Goal: Task Accomplishment & Management: Manage account settings

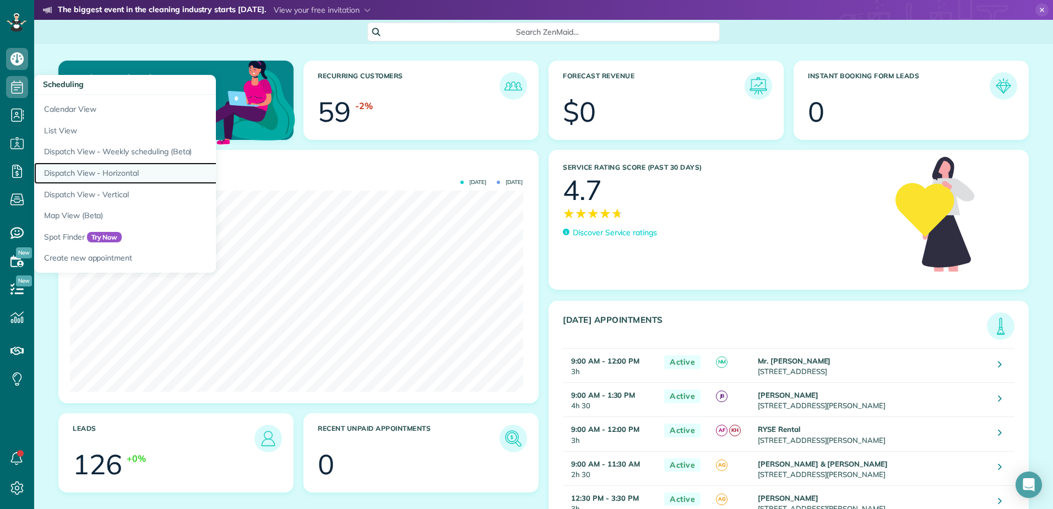
click at [70, 170] on link "Dispatch View - Horizontal" at bounding box center [171, 172] width 275 height 21
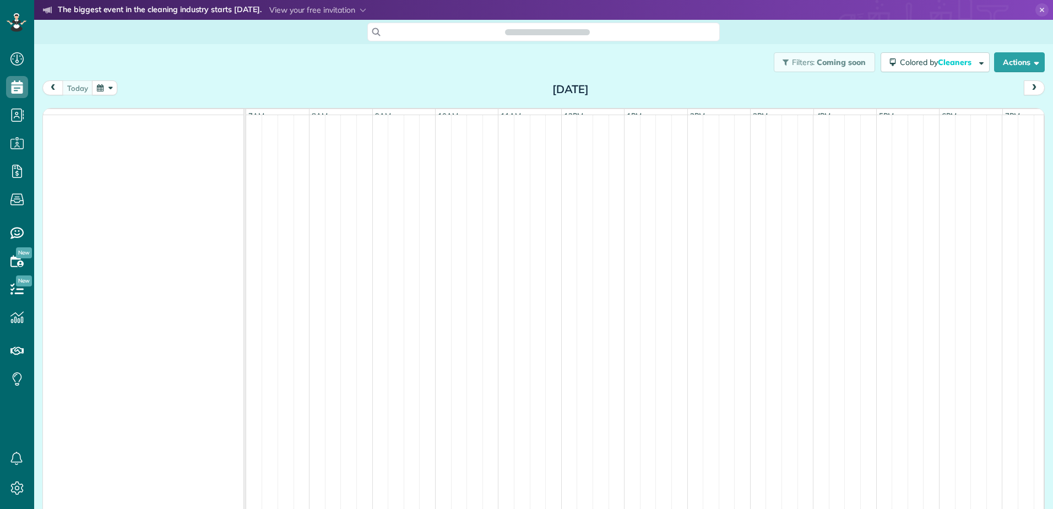
scroll to position [5, 5]
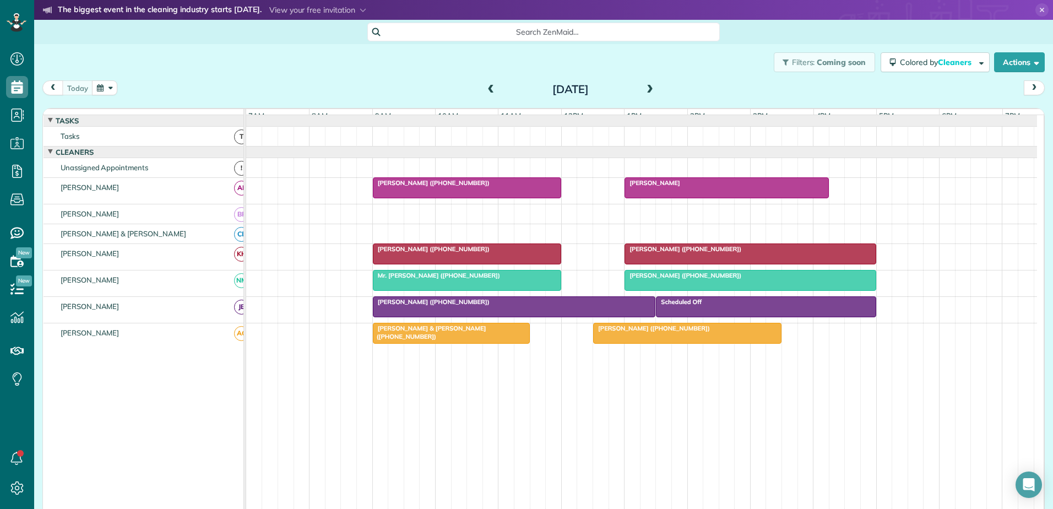
click at [645, 88] on span at bounding box center [650, 90] width 12 height 10
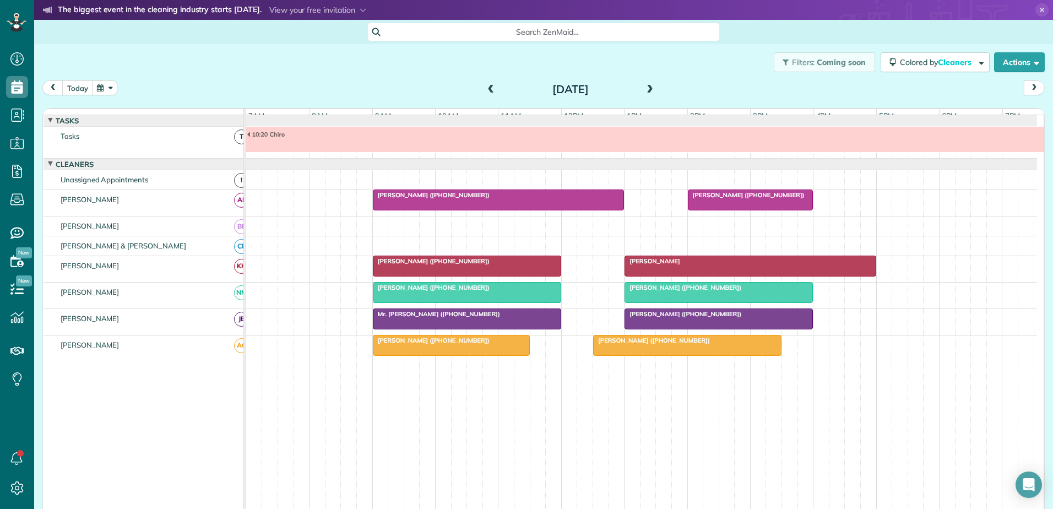
scroll to position [8, 0]
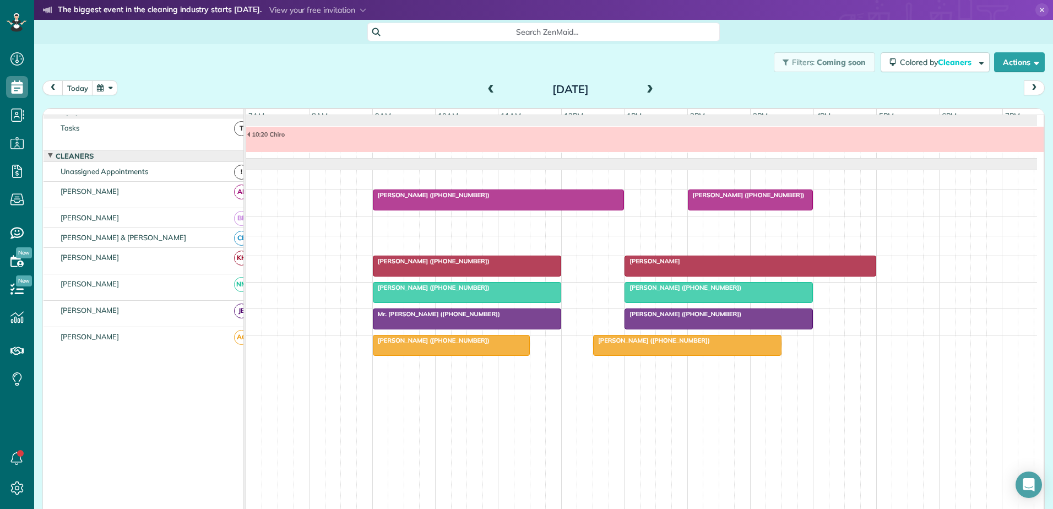
click at [645, 88] on span at bounding box center [650, 90] width 12 height 10
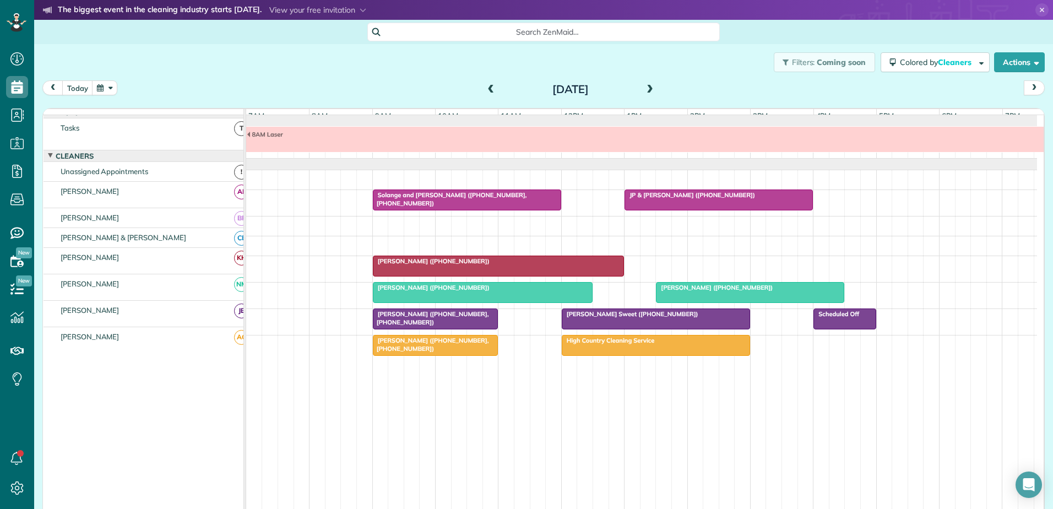
click at [645, 88] on span at bounding box center [650, 90] width 12 height 10
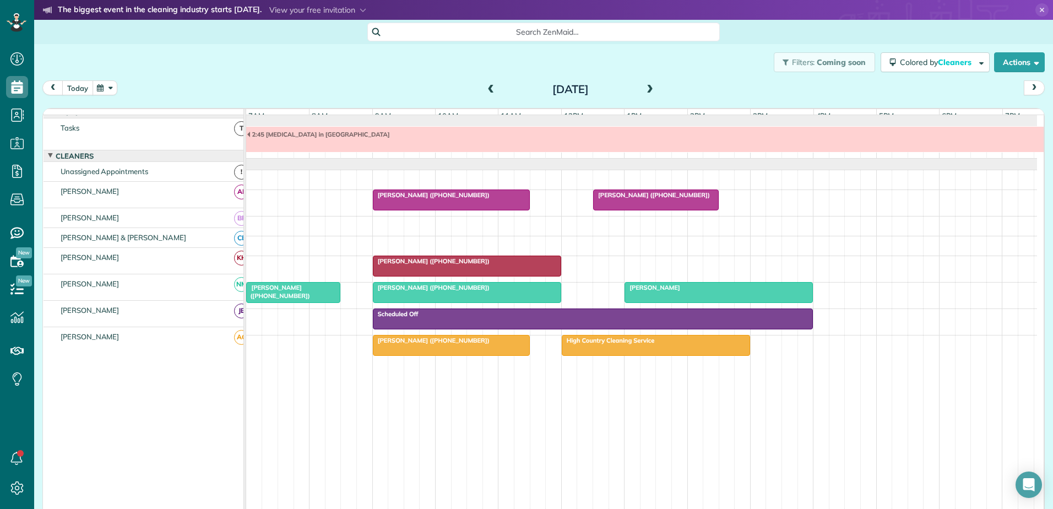
click at [78, 88] on button "today" at bounding box center [77, 87] width 31 height 15
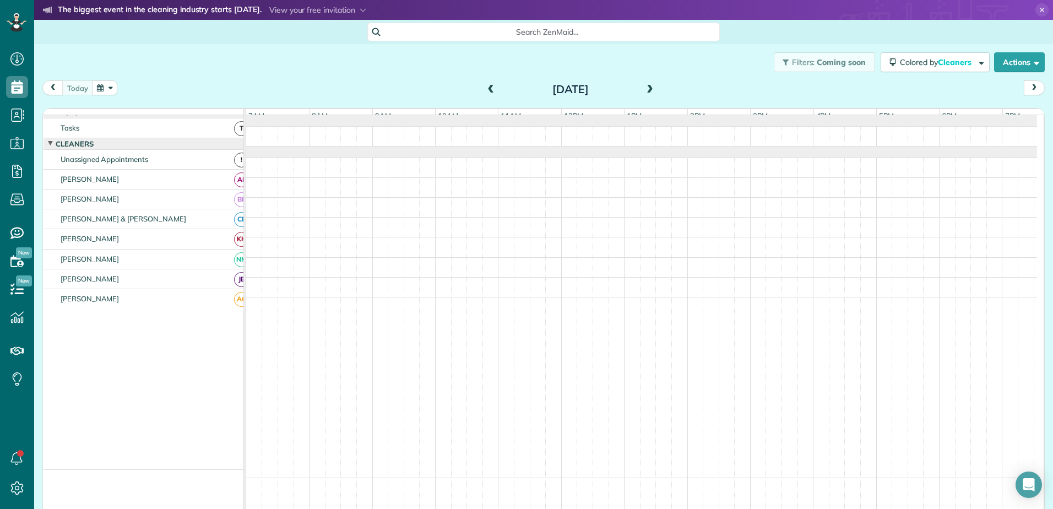
scroll to position [0, 0]
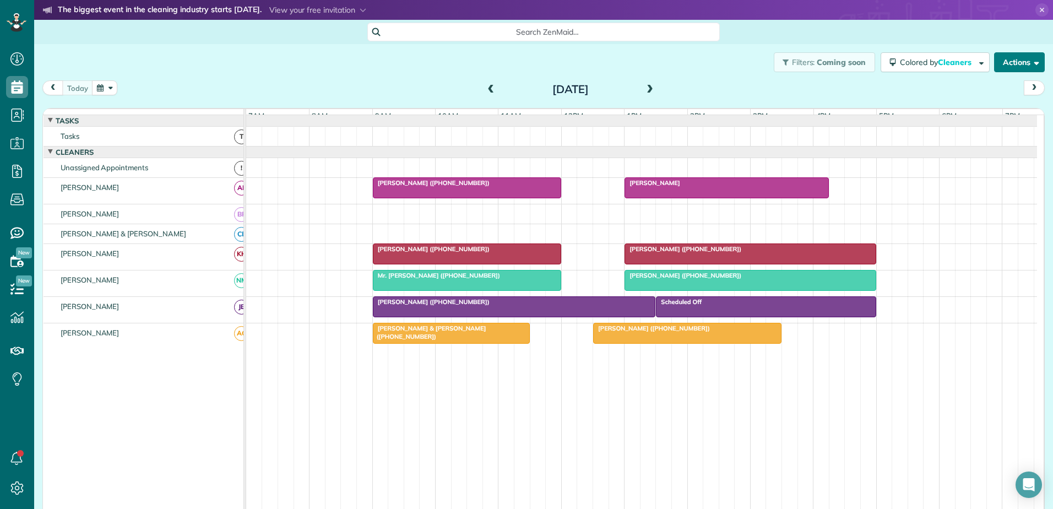
click at [1004, 59] on button "Actions" at bounding box center [1019, 62] width 51 height 20
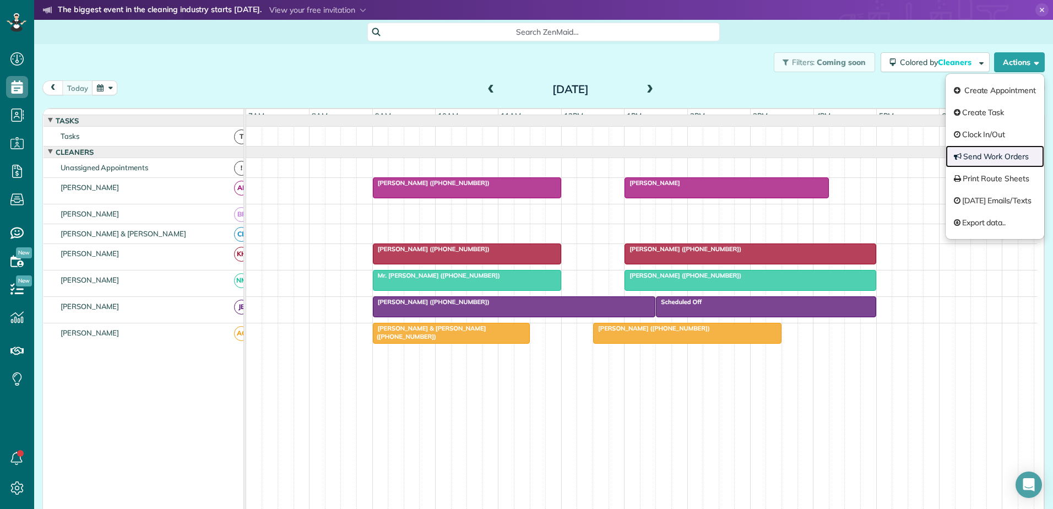
click at [978, 159] on link "Send Work Orders" at bounding box center [995, 156] width 99 height 22
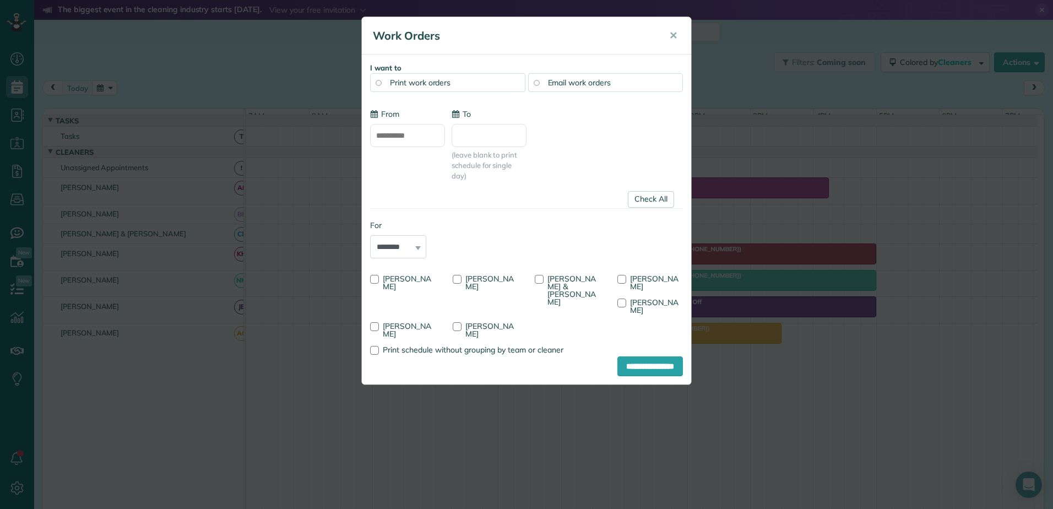
type input "**********"
click at [458, 278] on div at bounding box center [457, 279] width 9 height 9
click at [617, 356] on input "**********" at bounding box center [650, 366] width 66 height 20
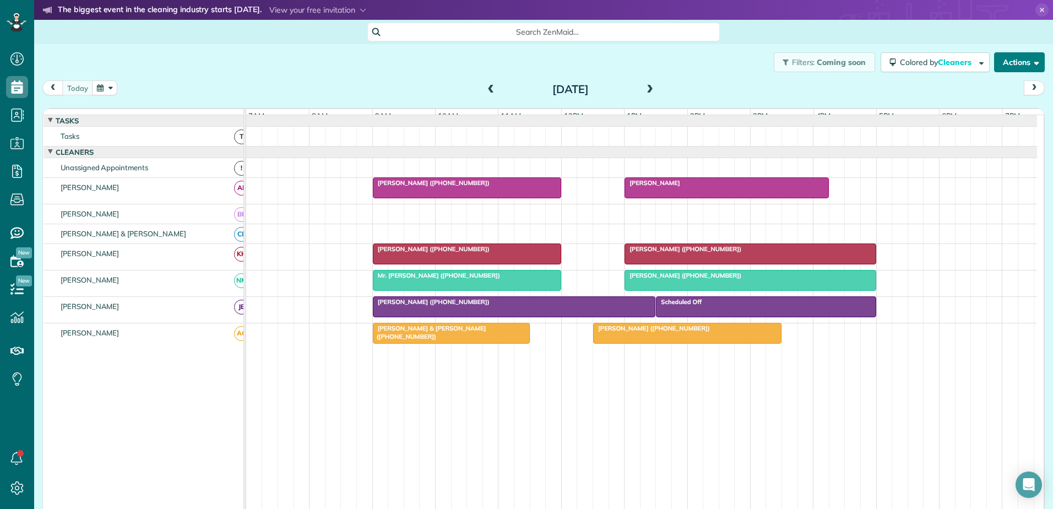
click at [1008, 56] on button "Actions" at bounding box center [1019, 62] width 51 height 20
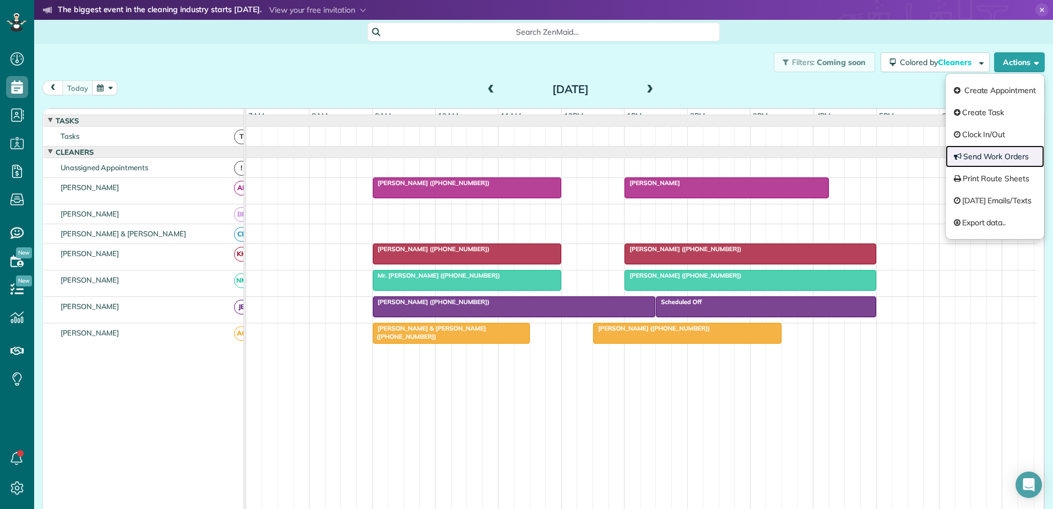
click at [985, 156] on link "Send Work Orders" at bounding box center [995, 156] width 99 height 22
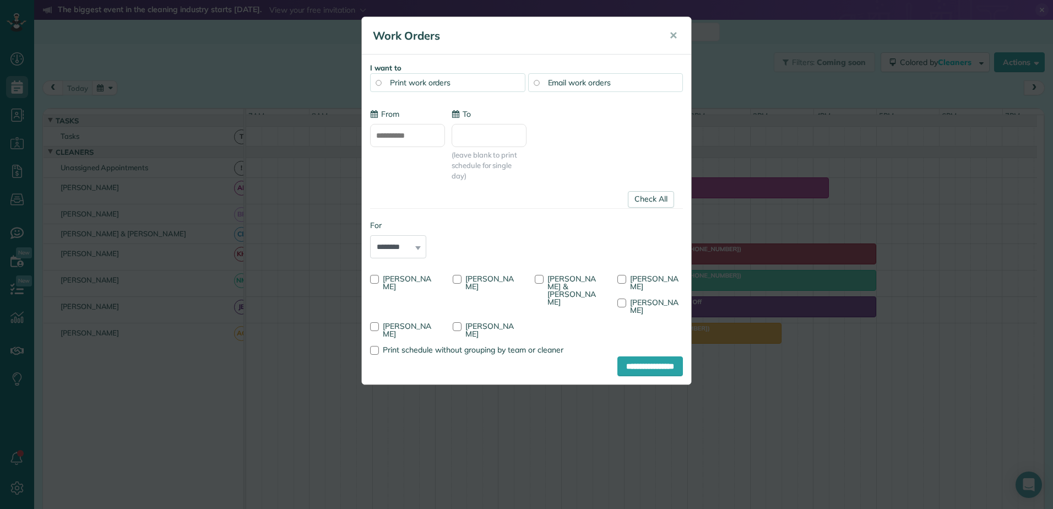
type input "**********"
click at [457, 276] on div at bounding box center [457, 279] width 9 height 9
click at [618, 356] on input "**********" at bounding box center [650, 366] width 66 height 20
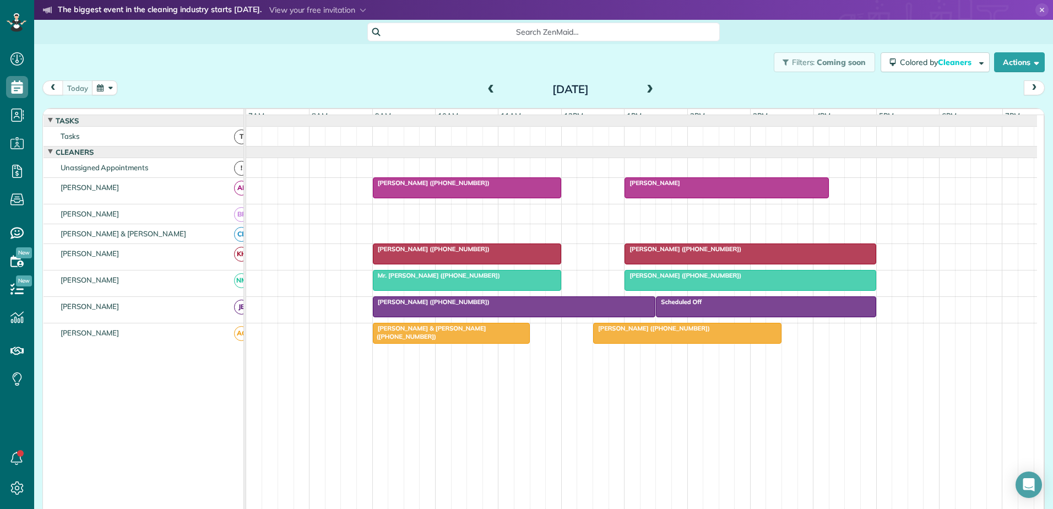
click at [485, 91] on span at bounding box center [491, 90] width 12 height 10
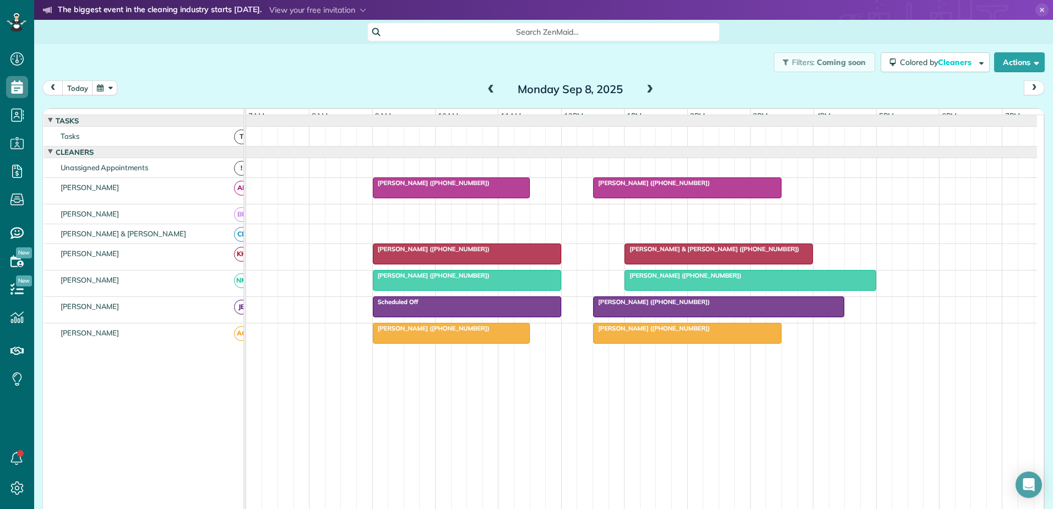
click at [714, 197] on div at bounding box center [687, 188] width 187 height 20
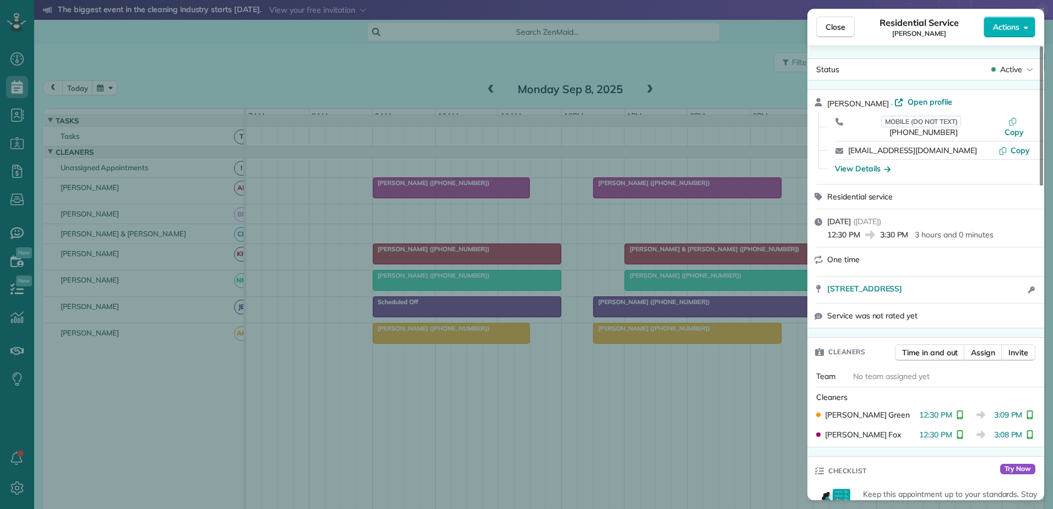
click at [714, 197] on div "Close Residential Service Diane Rose Actions Status Active Diane Rose · Open pr…" at bounding box center [526, 254] width 1053 height 509
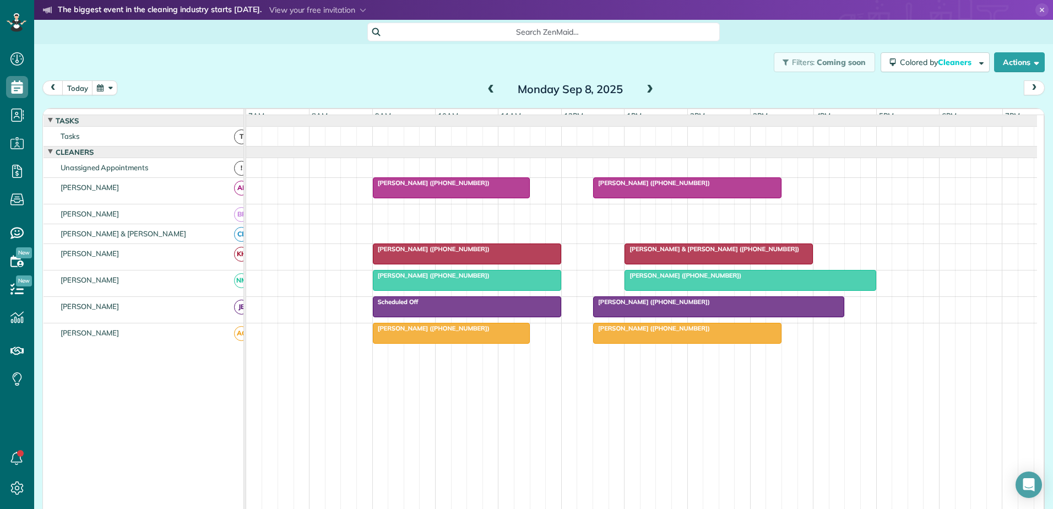
click at [740, 264] on div at bounding box center [718, 254] width 187 height 20
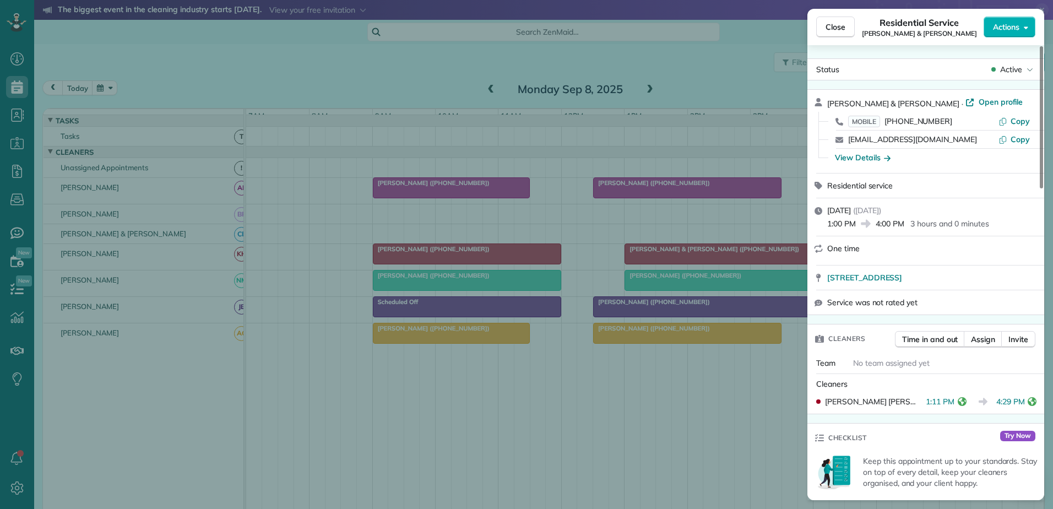
click at [740, 264] on div "Close Residential Service Joe & Melissa Norman Actions Status Active Joe & Meli…" at bounding box center [526, 254] width 1053 height 509
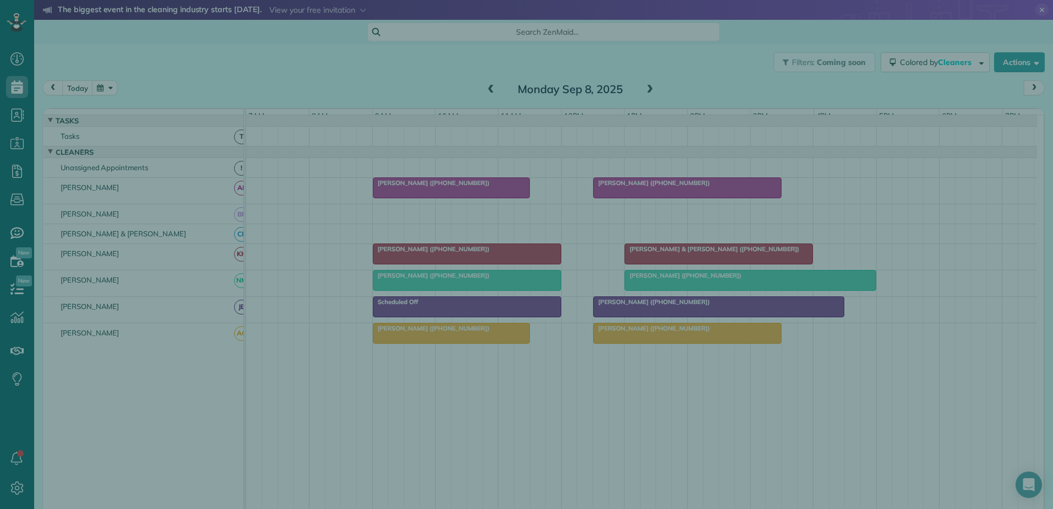
click at [740, 264] on div "Close Residential Service Joe & Melissa Norman Actions Status Active Joe & Meli…" at bounding box center [526, 254] width 1053 height 509
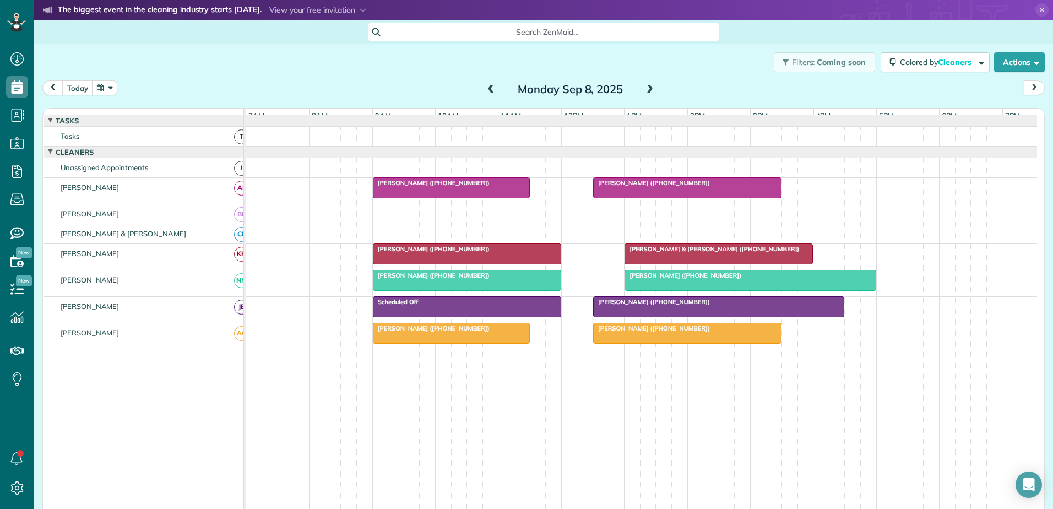
click at [468, 253] on div "Ramses Meijer (+17739993450)" at bounding box center [467, 249] width 182 height 8
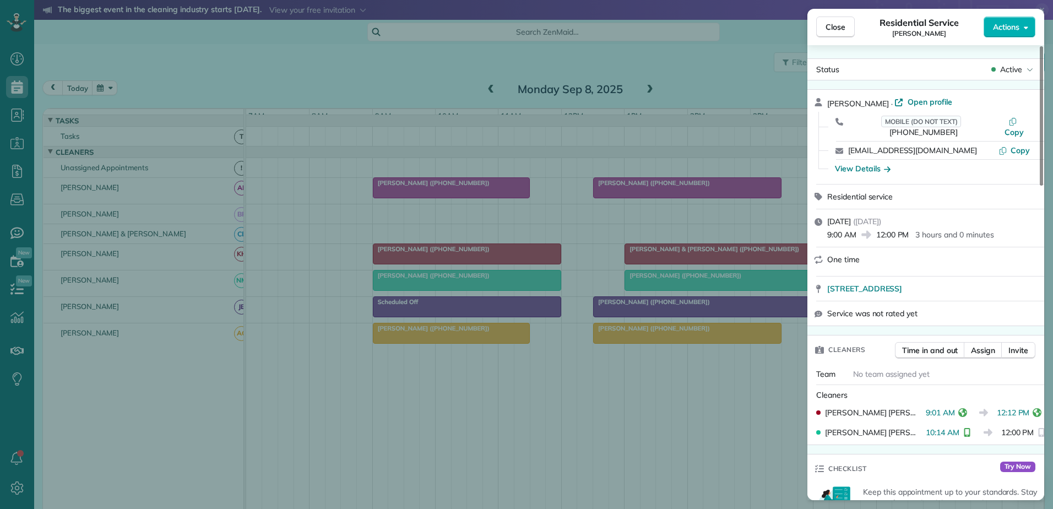
click at [468, 261] on div "Close Residential Service Ramses Meijer Actions Status Active Ramses Meijer · O…" at bounding box center [526, 254] width 1053 height 509
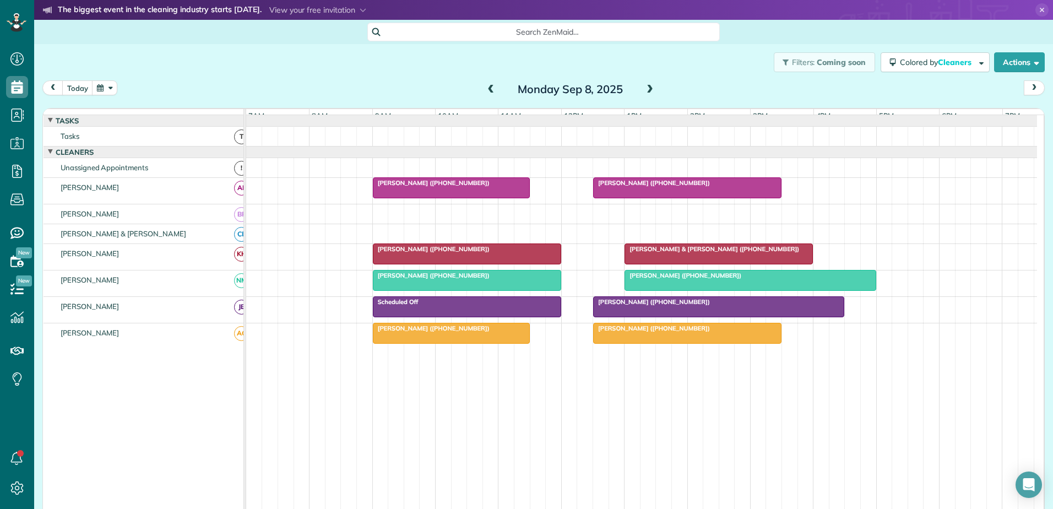
click at [730, 279] on div "Alan Needle (+17325391049)" at bounding box center [750, 276] width 245 height 8
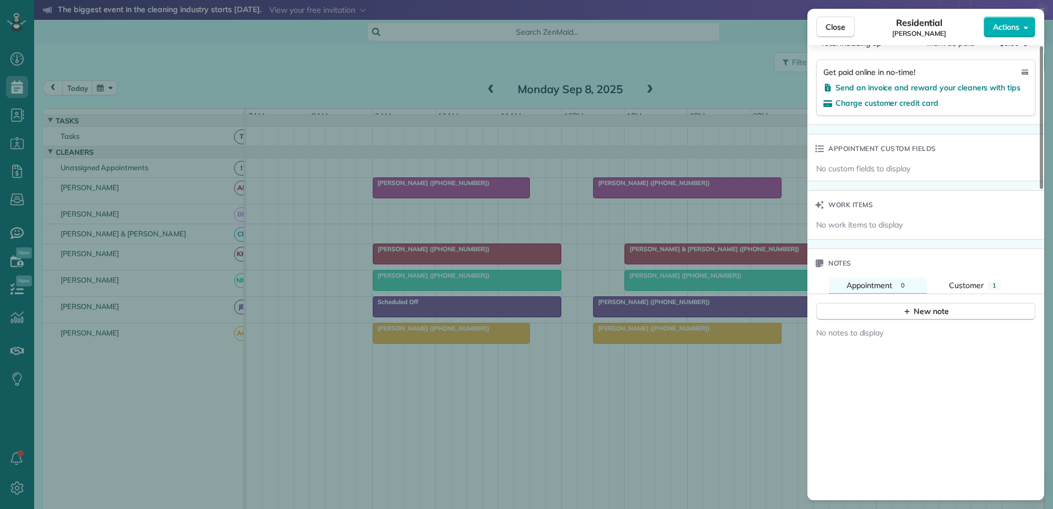
scroll to position [663, 0]
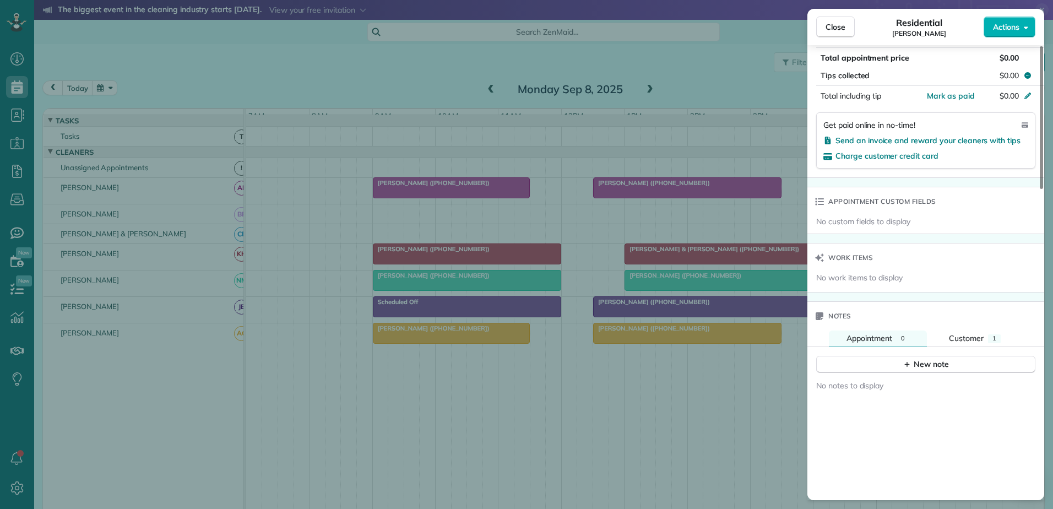
click at [672, 310] on div "Close Residential Alan Needle Actions Status Active Alan Needle · Open profile …" at bounding box center [526, 254] width 1053 height 509
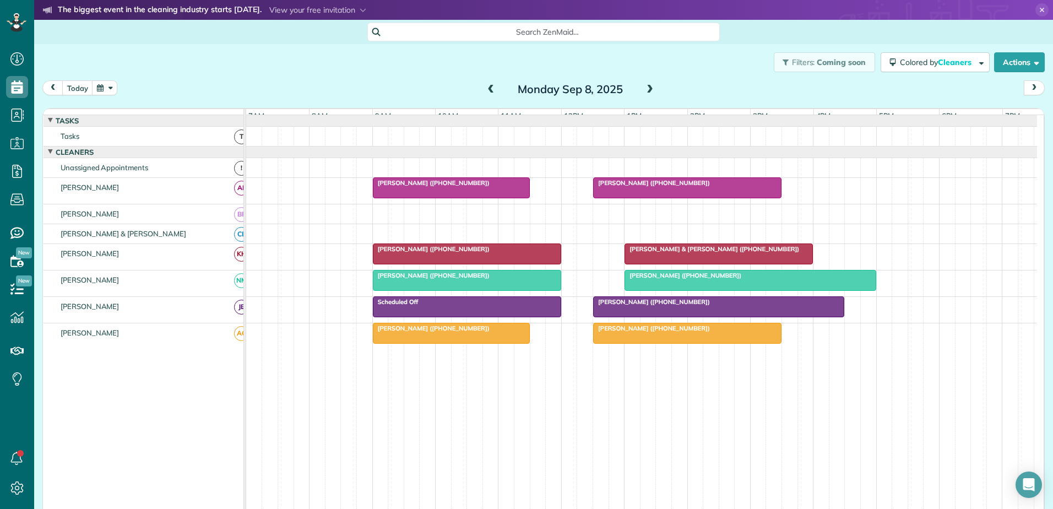
click at [528, 279] on div "Ramses Meijer (+17739993450)" at bounding box center [467, 276] width 182 height 8
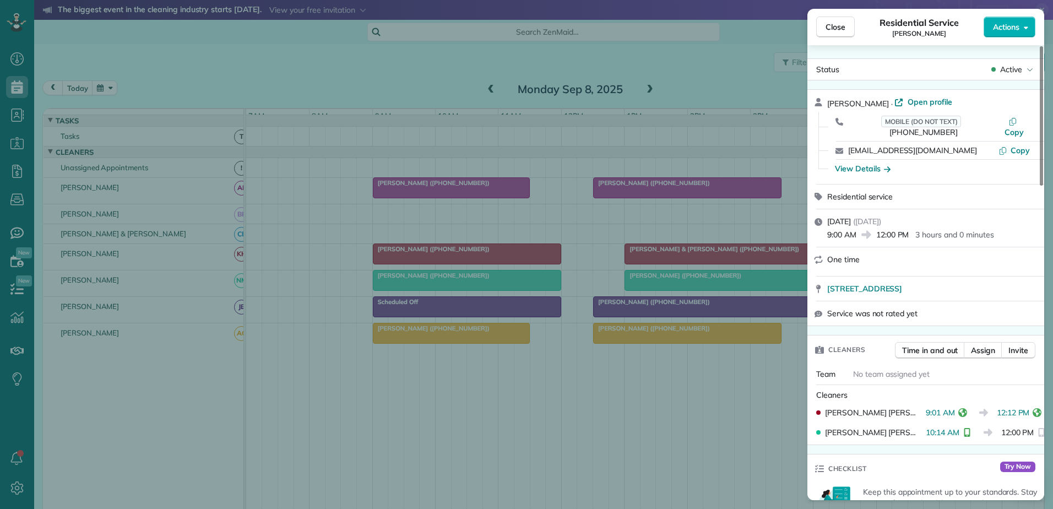
click at [528, 285] on div "Close Residential Service Ramses Meijer Actions Status Active Ramses Meijer · O…" at bounding box center [526, 254] width 1053 height 509
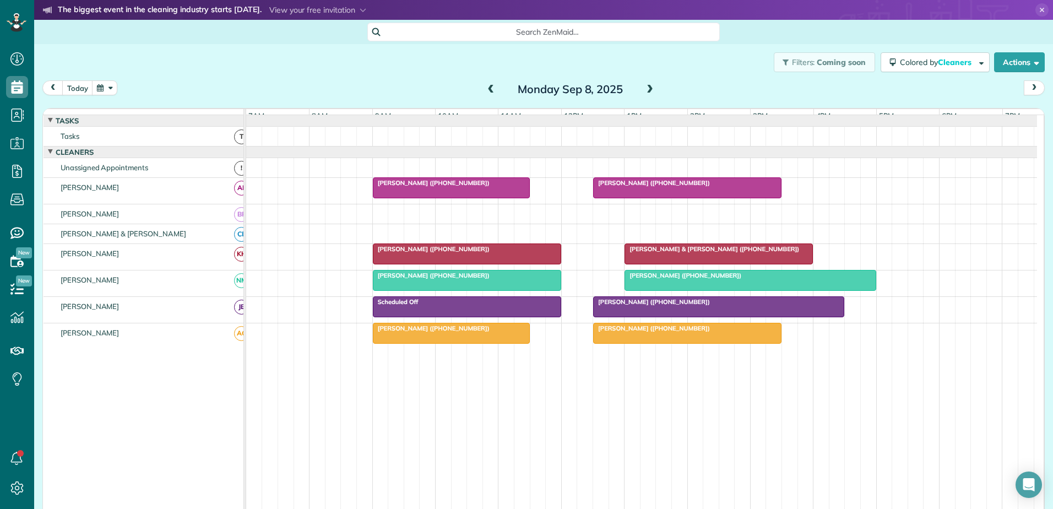
click at [677, 279] on span "Alan Needle (+17325391049)" at bounding box center [683, 276] width 118 height 8
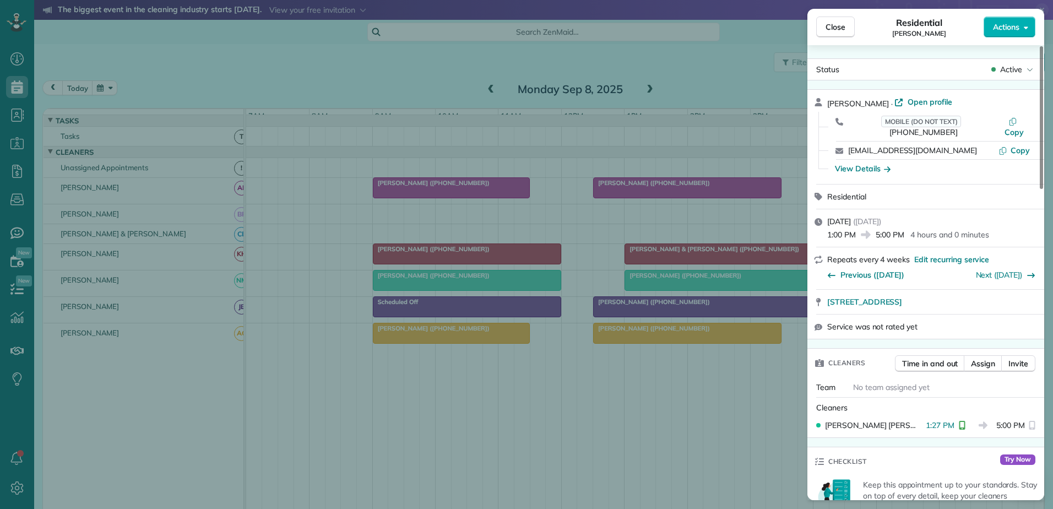
click at [677, 285] on div "Close Residential Alan Needle Actions Status Active Alan Needle · Open profile …" at bounding box center [526, 254] width 1053 height 509
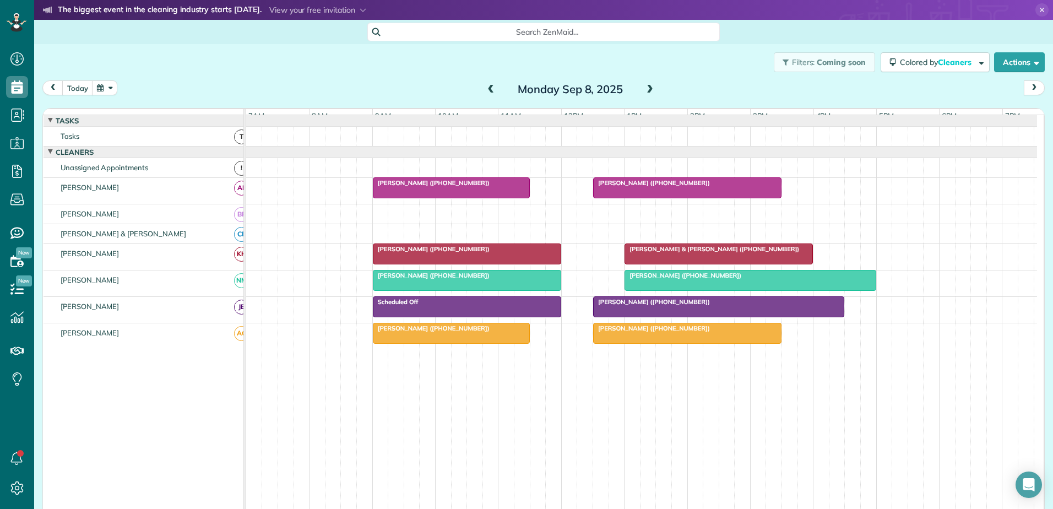
click at [649, 306] on span "Lauren Litaker (+19195947919)" at bounding box center [652, 302] width 118 height 8
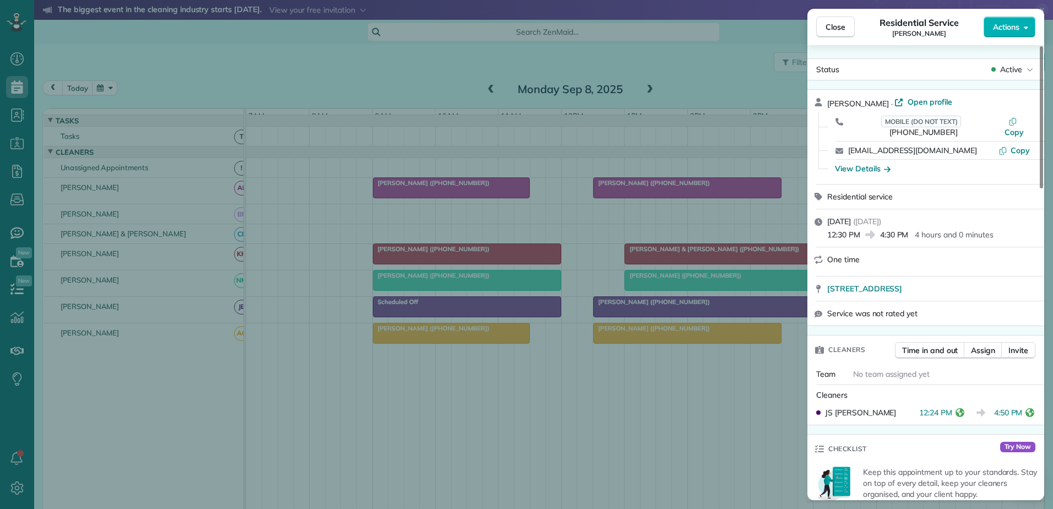
click at [649, 311] on div "Close Residential Service Lauren Litaker Actions Status Active Lauren Litaker ·…" at bounding box center [526, 254] width 1053 height 509
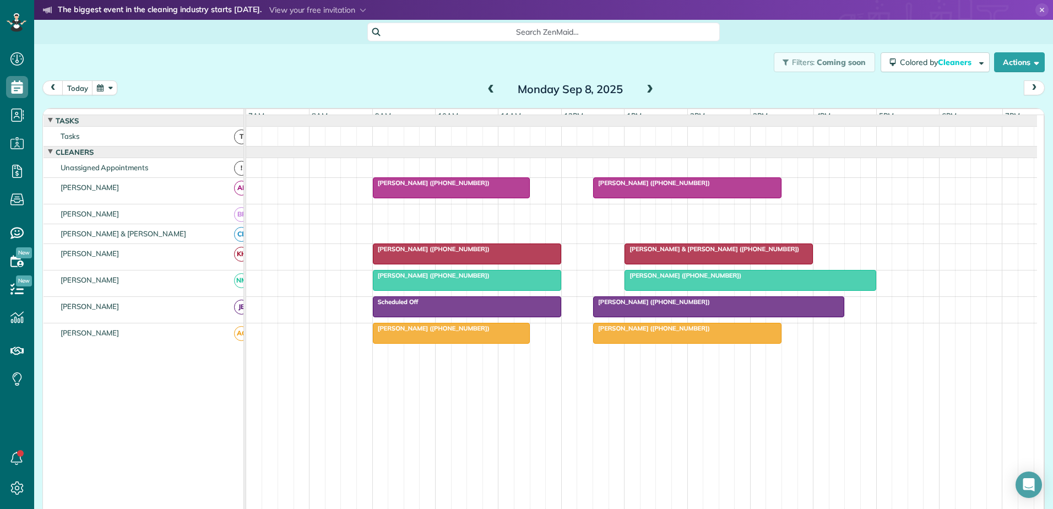
click at [653, 343] on div at bounding box center [687, 333] width 187 height 20
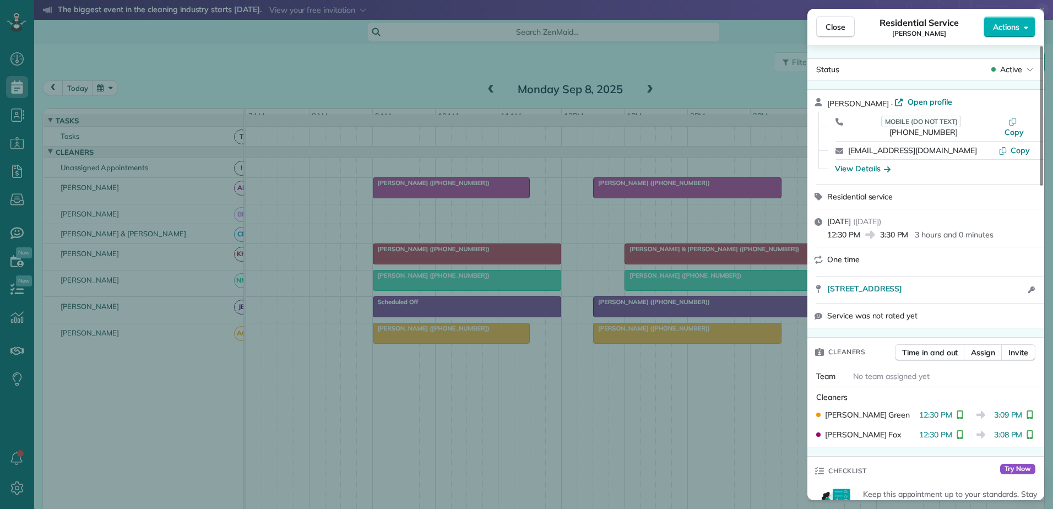
click at [653, 345] on div "Close Residential Service Diane Rose Actions Status Active Diane Rose · Open pr…" at bounding box center [526, 254] width 1053 height 509
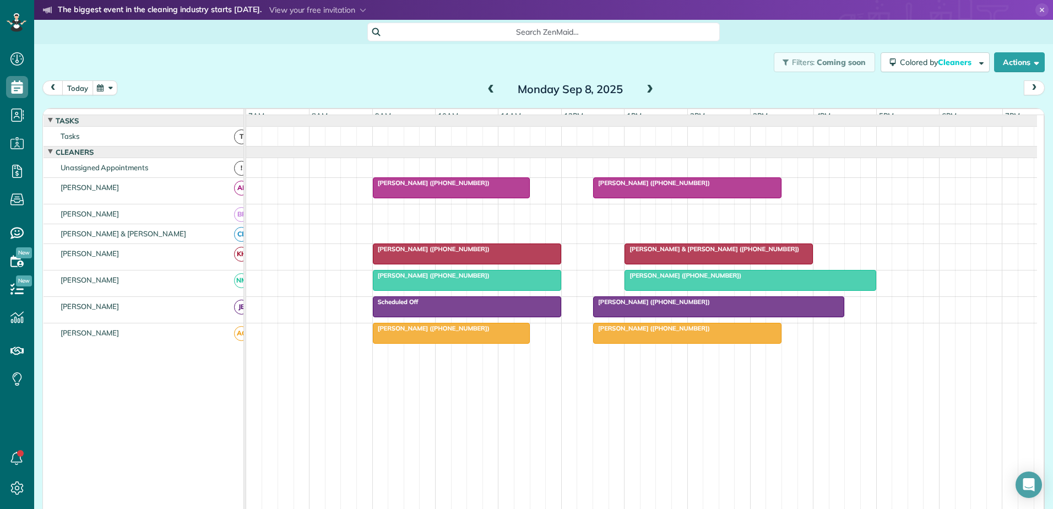
click at [77, 89] on button "today" at bounding box center [77, 87] width 31 height 15
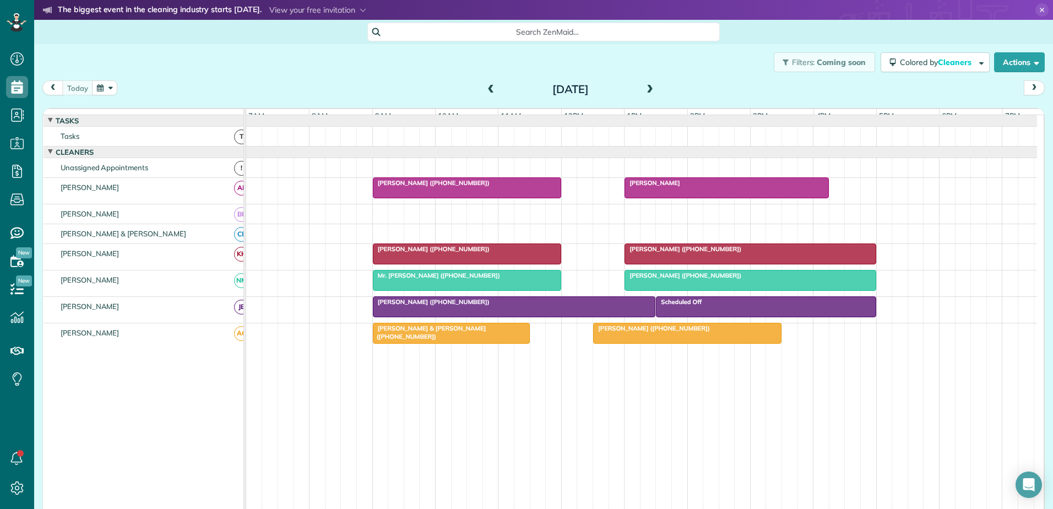
click at [485, 86] on span at bounding box center [491, 90] width 12 height 10
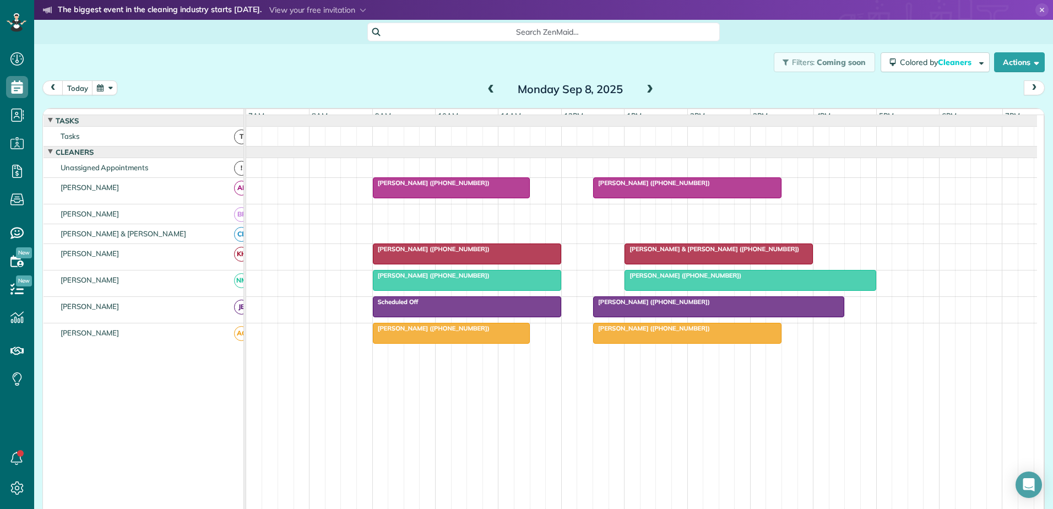
click at [643, 317] on div at bounding box center [719, 307] width 251 height 20
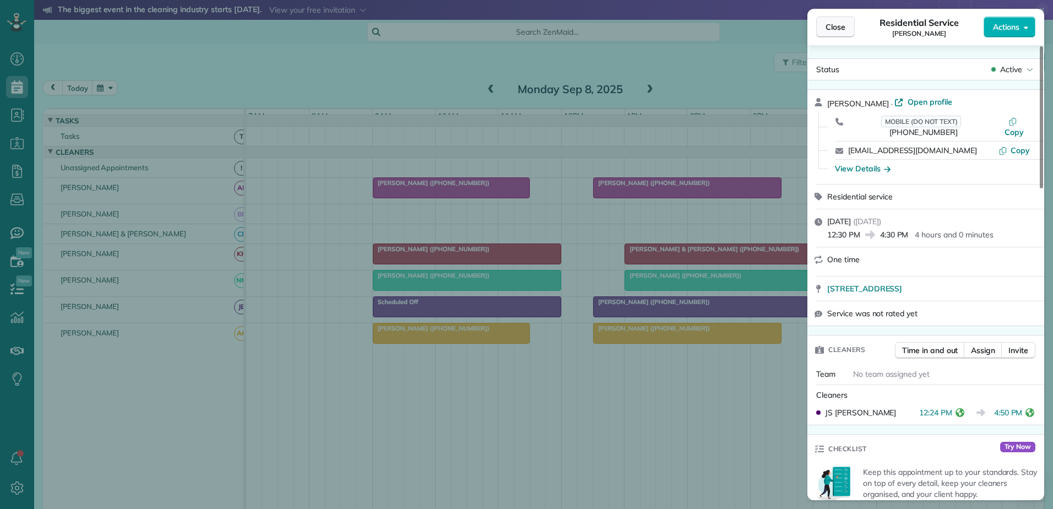
click at [829, 26] on span "Close" at bounding box center [836, 26] width 20 height 11
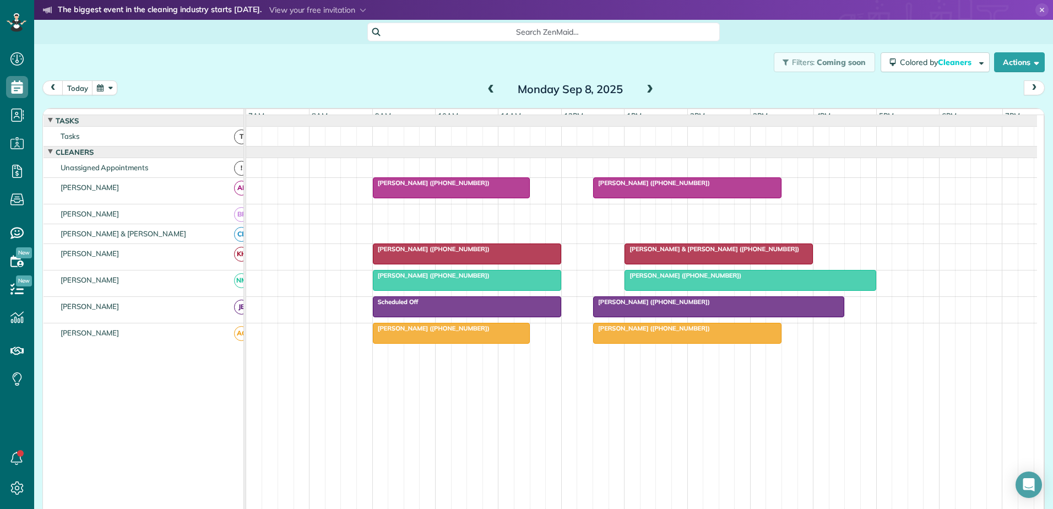
click at [606, 332] on div "Mrs. Diane Rose (+19047105077)" at bounding box center [687, 328] width 182 height 8
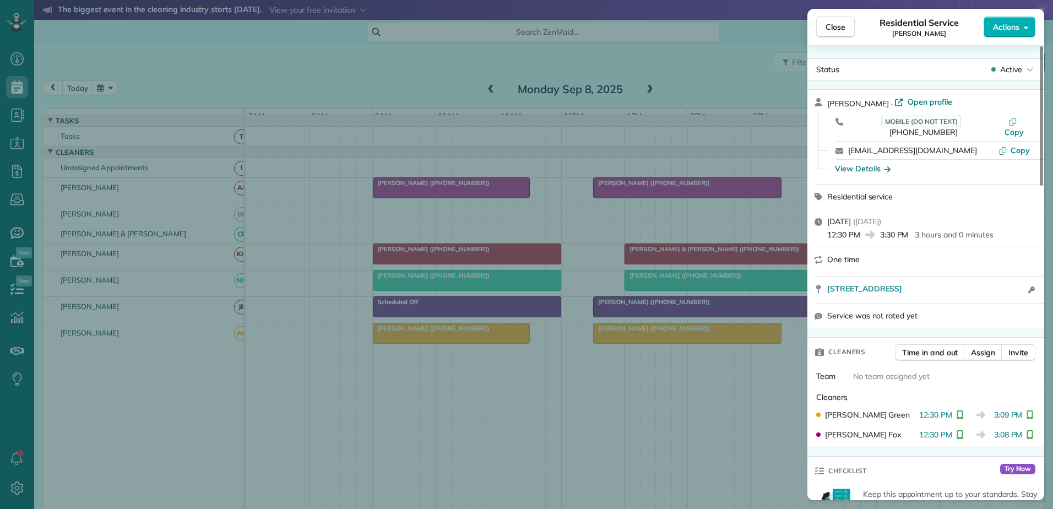
drag, startPoint x: 160, startPoint y: 37, endPoint x: 228, endPoint y: 53, distance: 70.3
click at [161, 37] on div "Close Residential Service Diane Rose Actions Status Active Diane Rose · Open pr…" at bounding box center [526, 254] width 1053 height 509
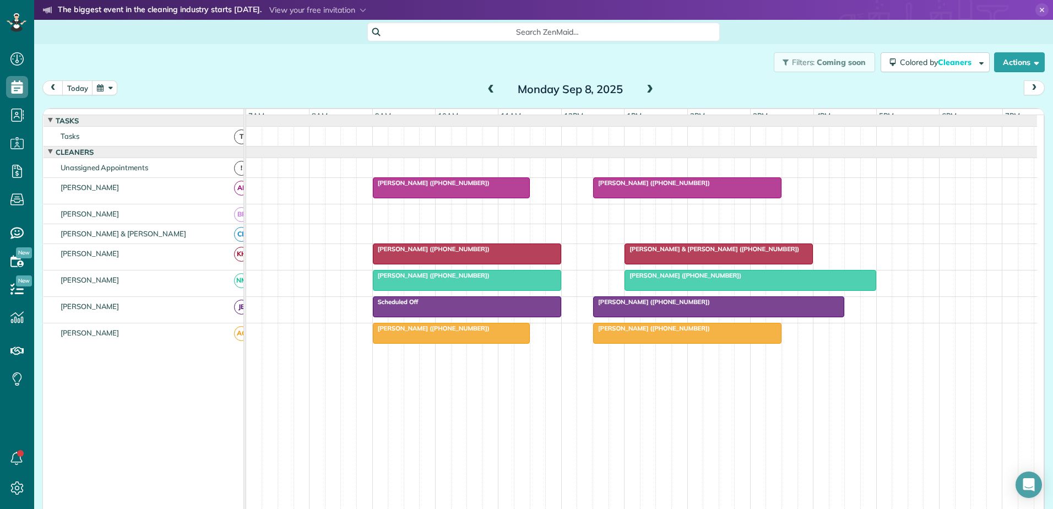
click at [728, 279] on div "Alan Needle (+17325391049)" at bounding box center [750, 276] width 245 height 8
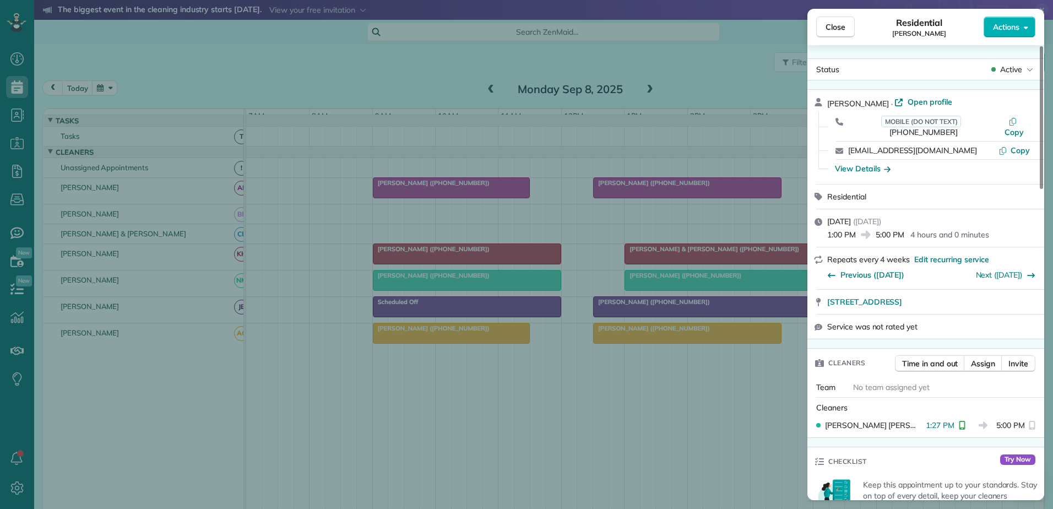
click at [556, 143] on div "Close Residential Alan Needle Actions Status Active Alan Needle · Open profile …" at bounding box center [526, 254] width 1053 height 509
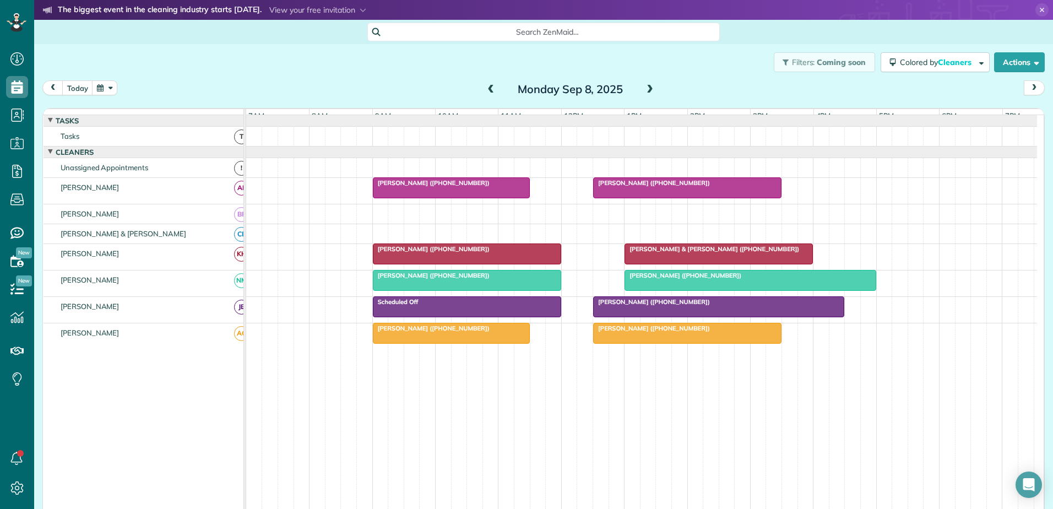
click at [665, 253] on div at bounding box center [718, 254] width 187 height 20
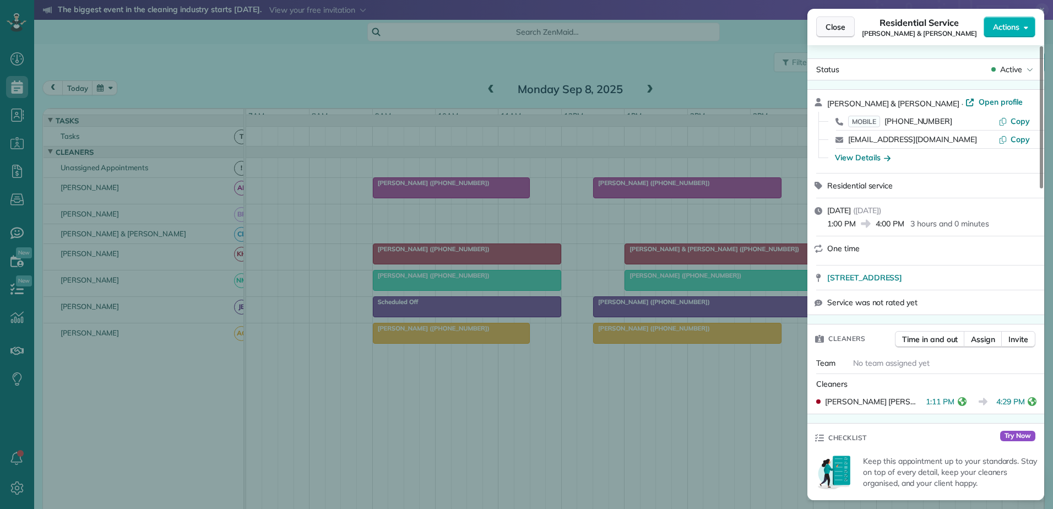
click at [829, 30] on span "Close" at bounding box center [836, 26] width 20 height 11
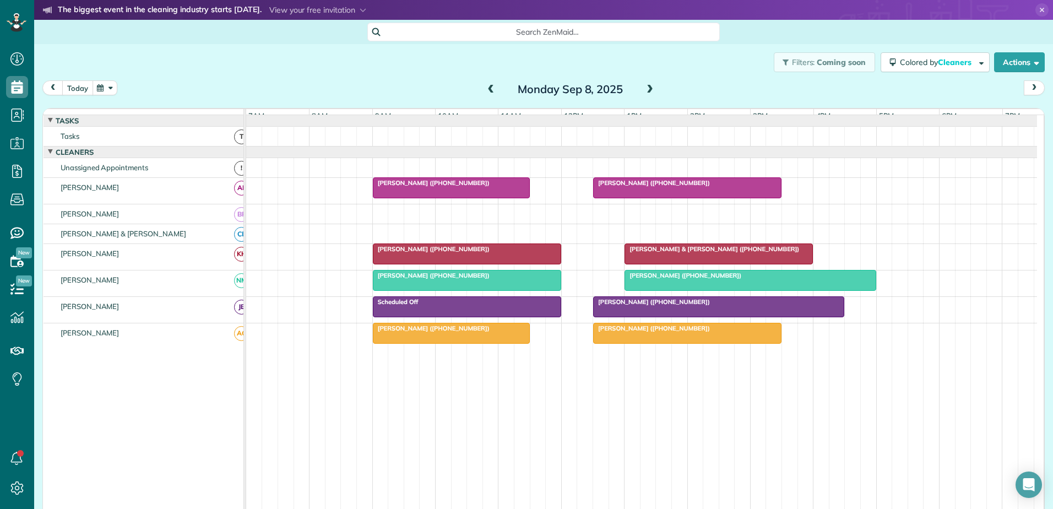
click at [79, 91] on button "today" at bounding box center [77, 87] width 31 height 15
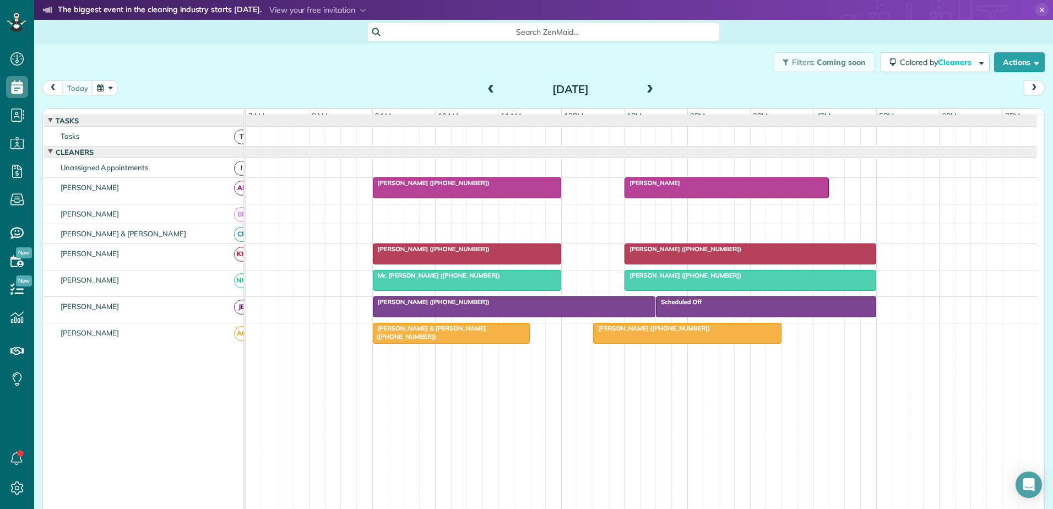
click at [487, 88] on span at bounding box center [491, 90] width 12 height 10
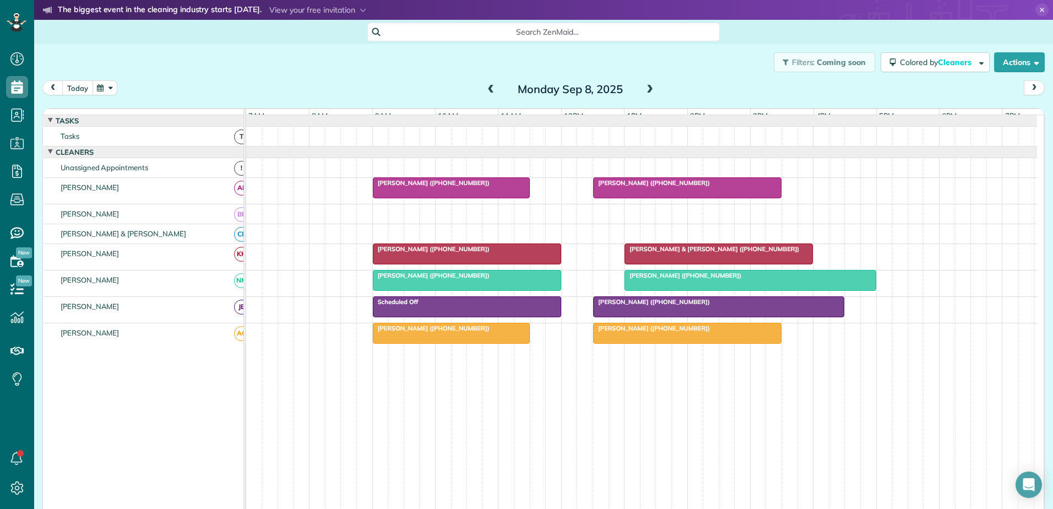
click at [74, 87] on button "today" at bounding box center [77, 87] width 31 height 15
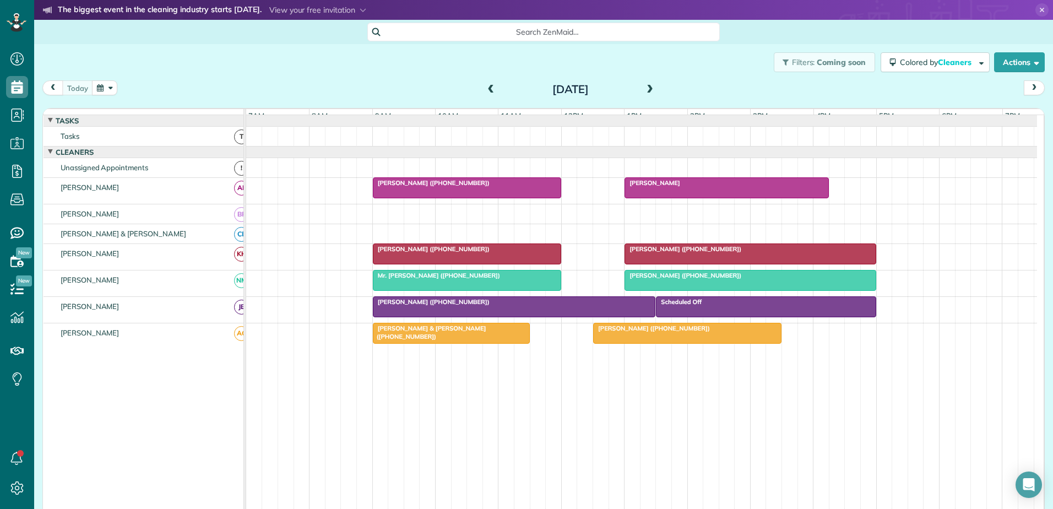
click at [443, 341] on div at bounding box center [451, 333] width 156 height 20
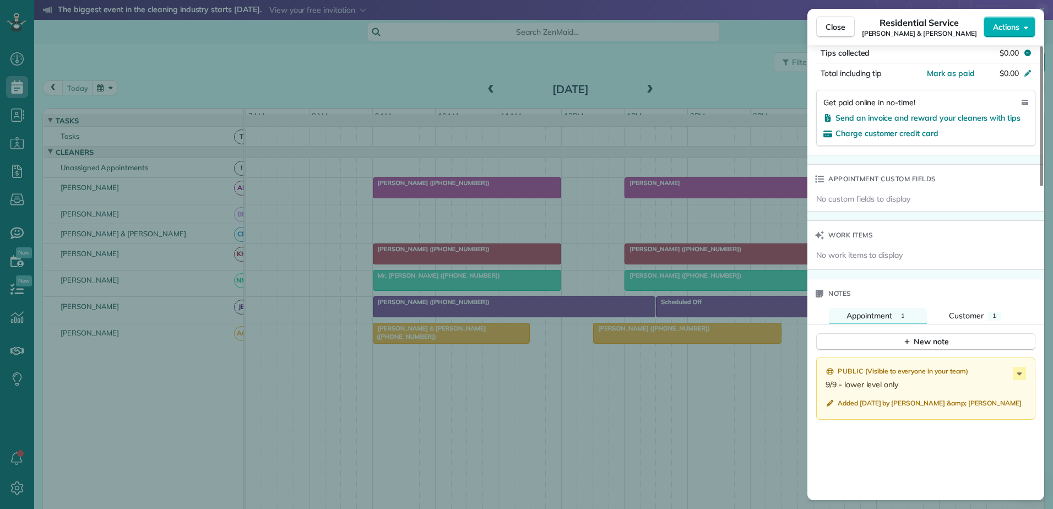
scroll to position [831, 0]
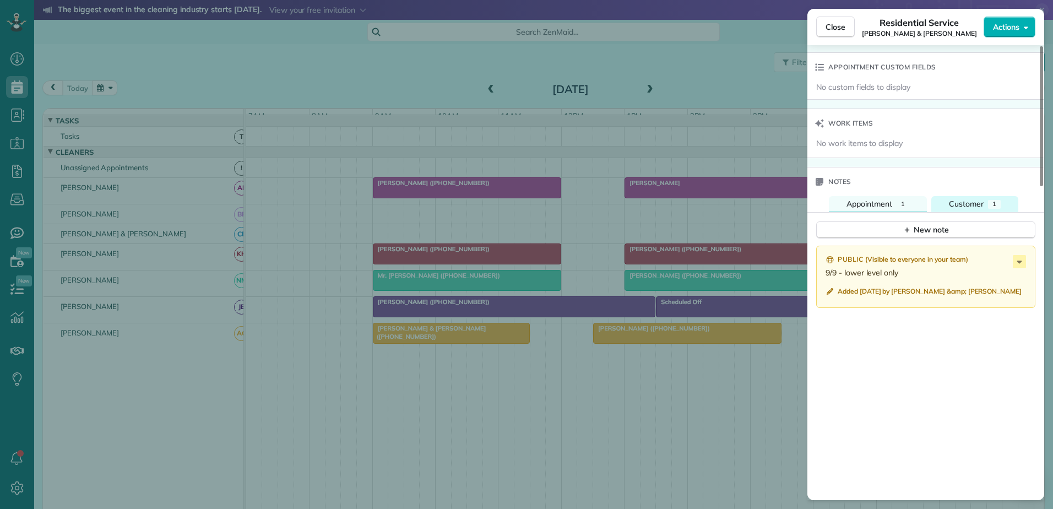
click at [967, 199] on span "Customer" at bounding box center [966, 204] width 35 height 10
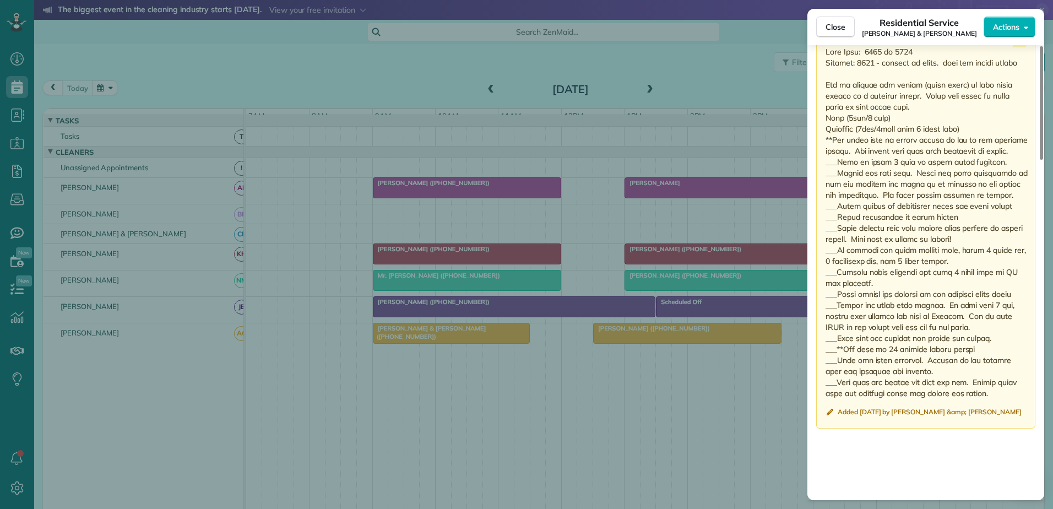
scroll to position [1051, 0]
click at [828, 29] on span "Close" at bounding box center [836, 26] width 20 height 11
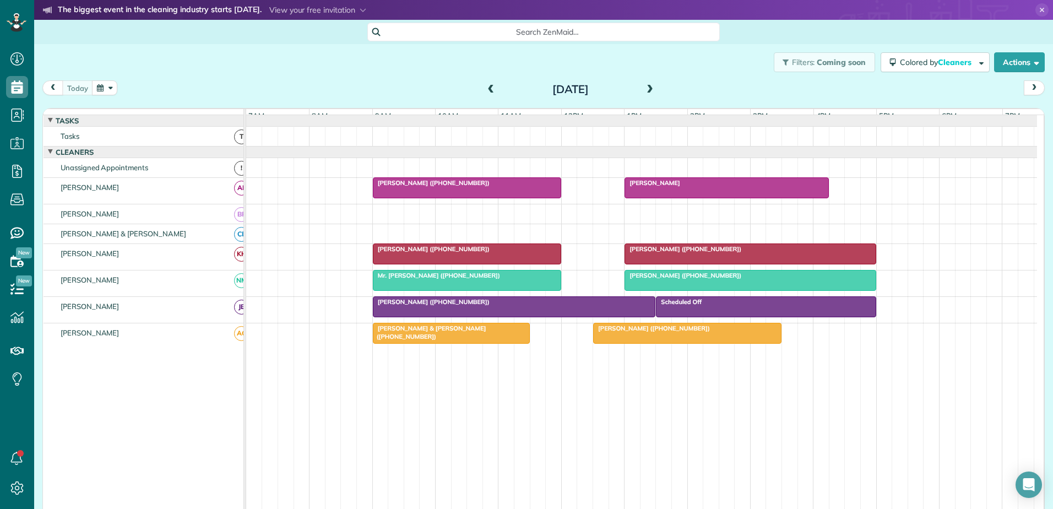
click at [416, 342] on div at bounding box center [451, 333] width 156 height 20
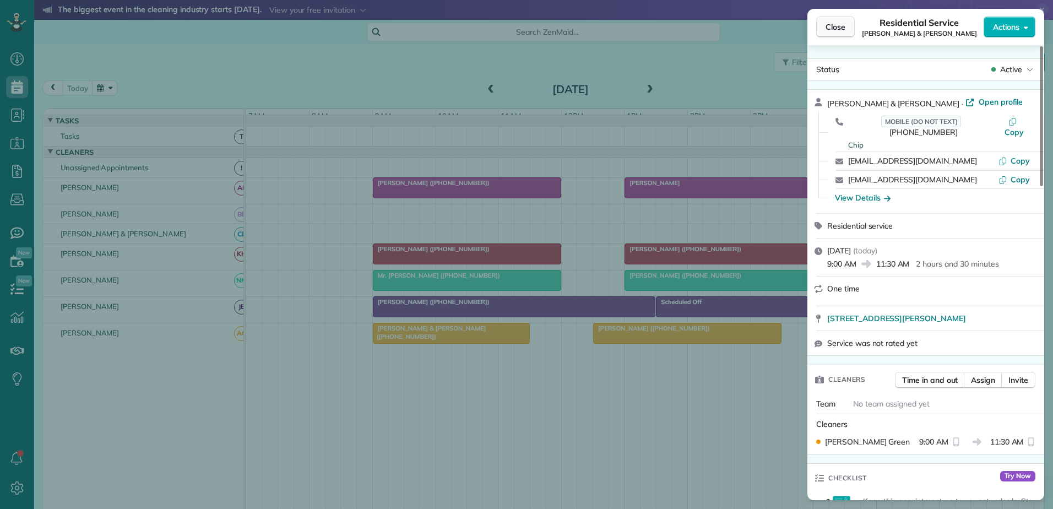
click at [834, 30] on span "Close" at bounding box center [836, 26] width 20 height 11
